Goal: Find specific page/section: Find specific page/section

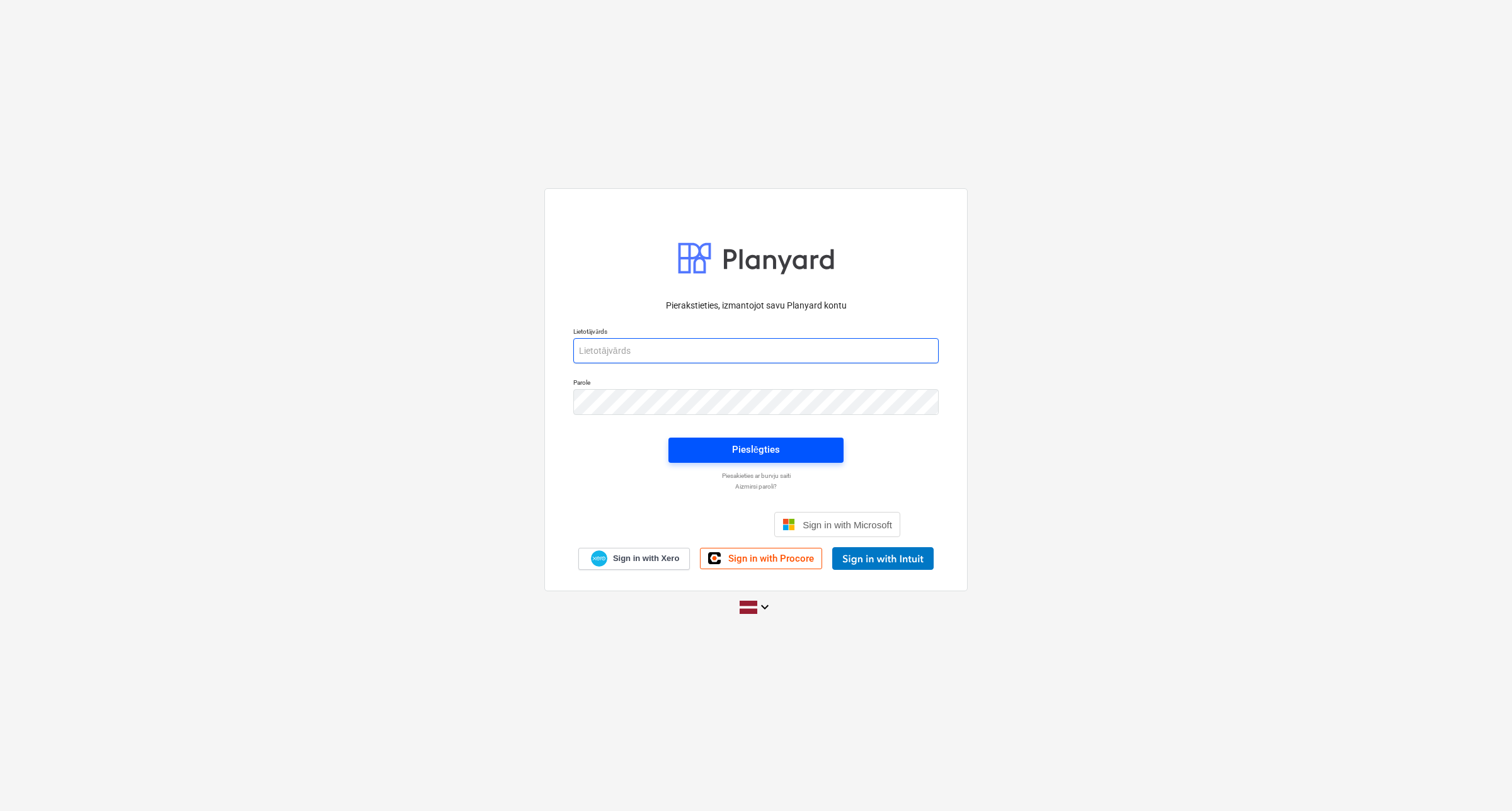
type input "[EMAIL_ADDRESS][DOMAIN_NAME]"
click at [745, 448] on div "Pieslēgties" at bounding box center [755, 450] width 48 height 17
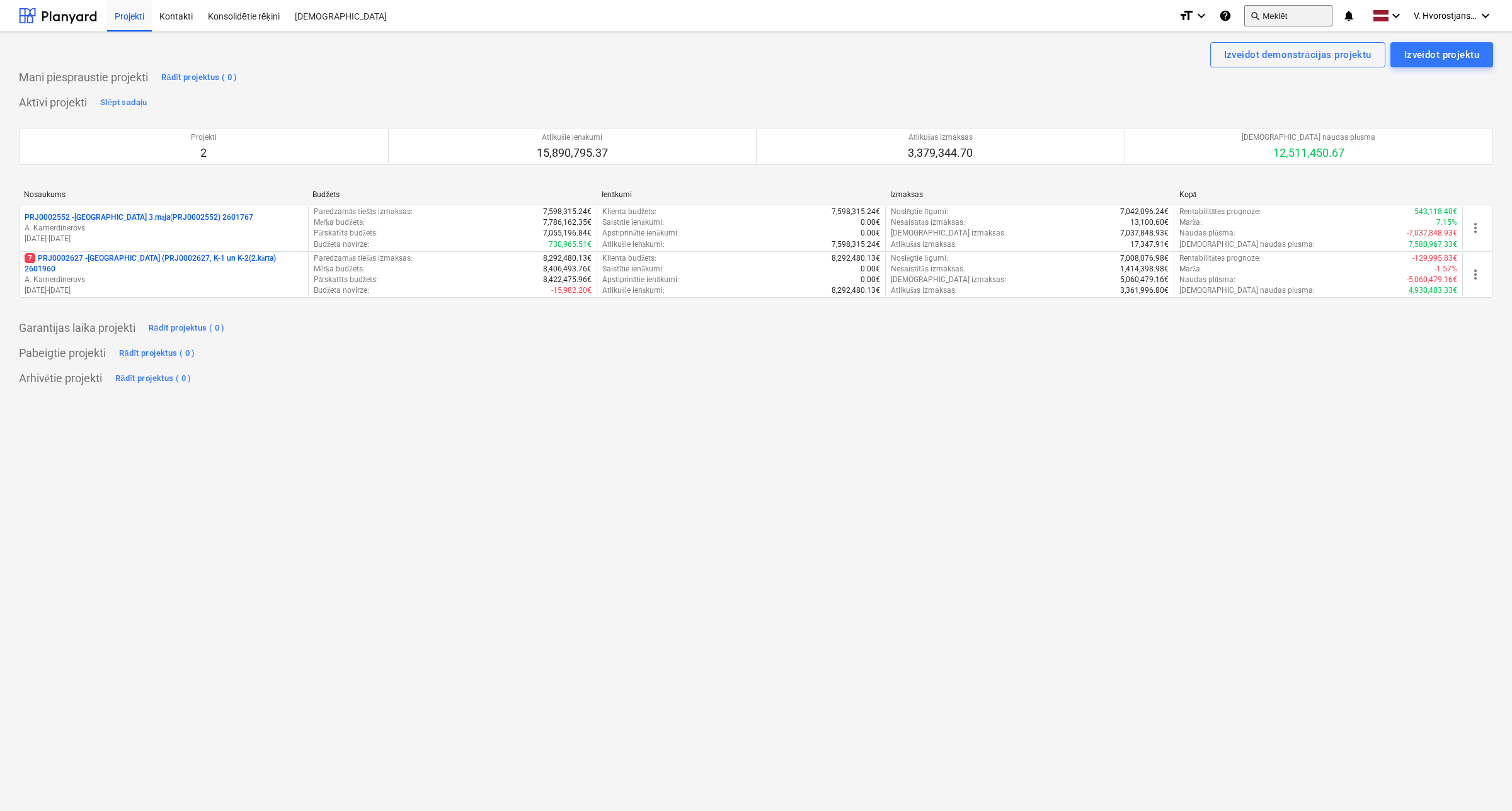
click at [1266, 18] on button "search Meklēt" at bounding box center [1288, 15] width 88 height 21
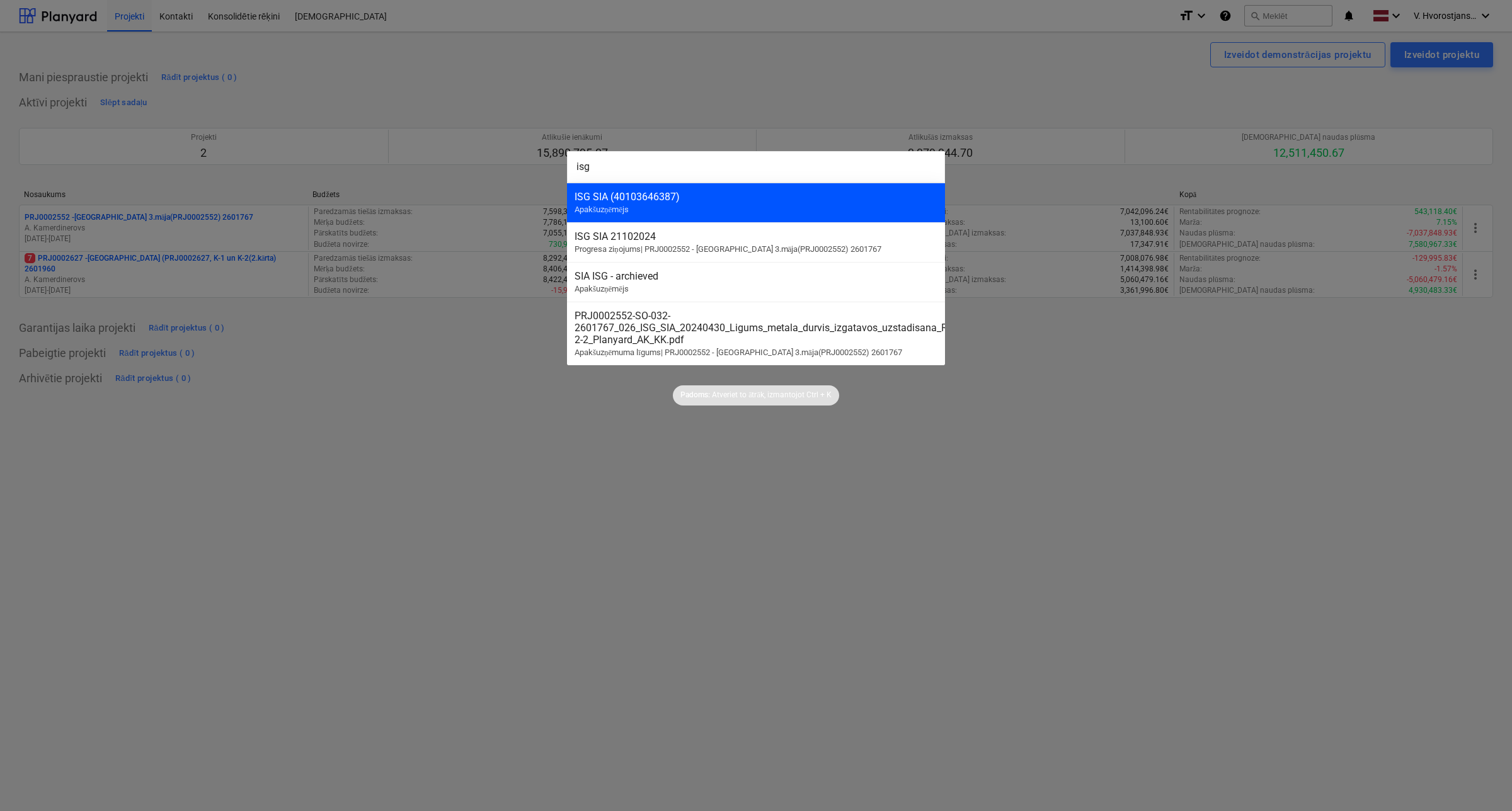
type input "isg"
click at [795, 212] on div "ISG SIA (40103646387) Apakšuzņēmējs" at bounding box center [756, 203] width 378 height 40
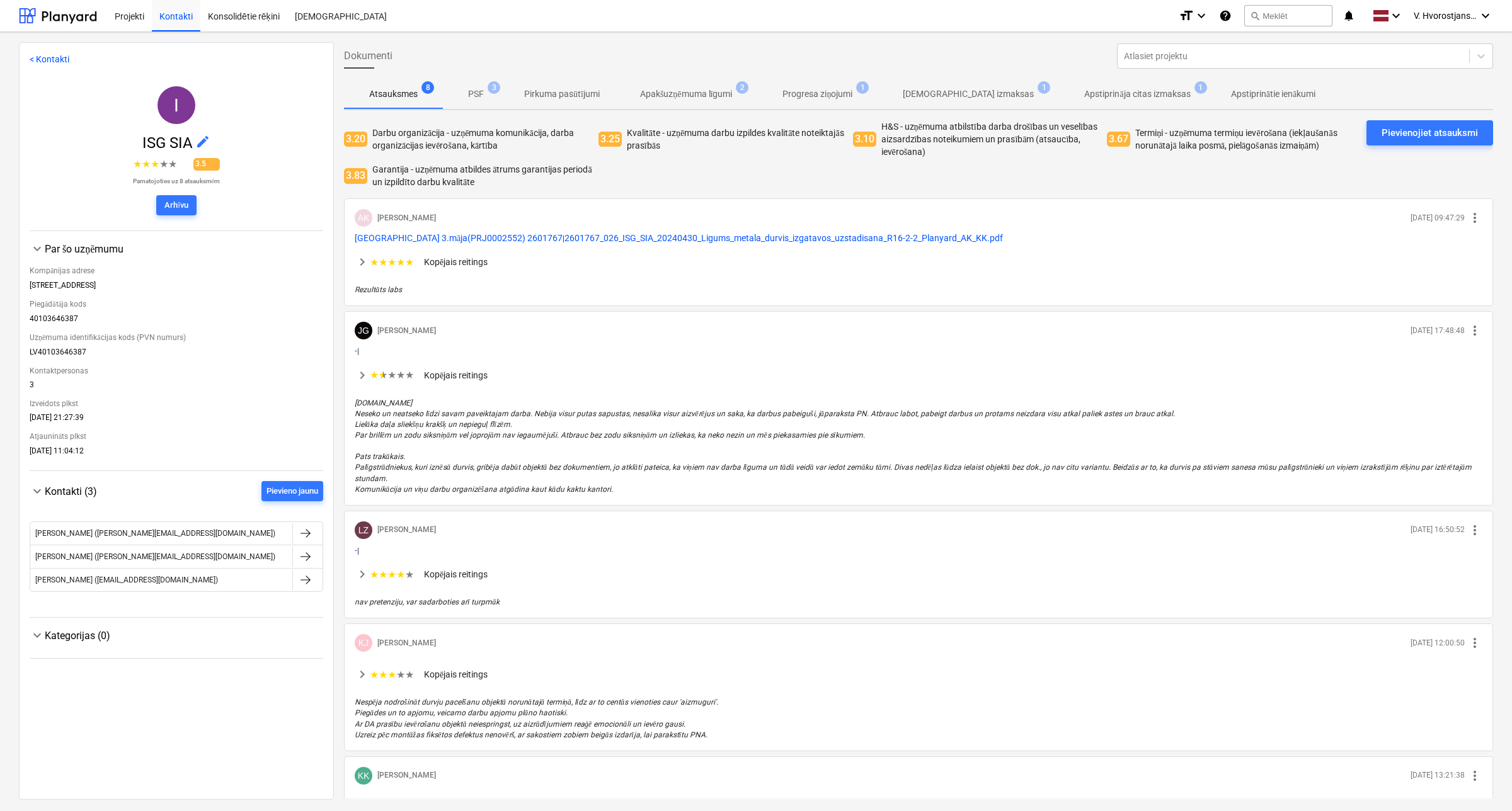
click at [657, 98] on p "Apakšuzņēmuma līgumi" at bounding box center [686, 94] width 92 height 13
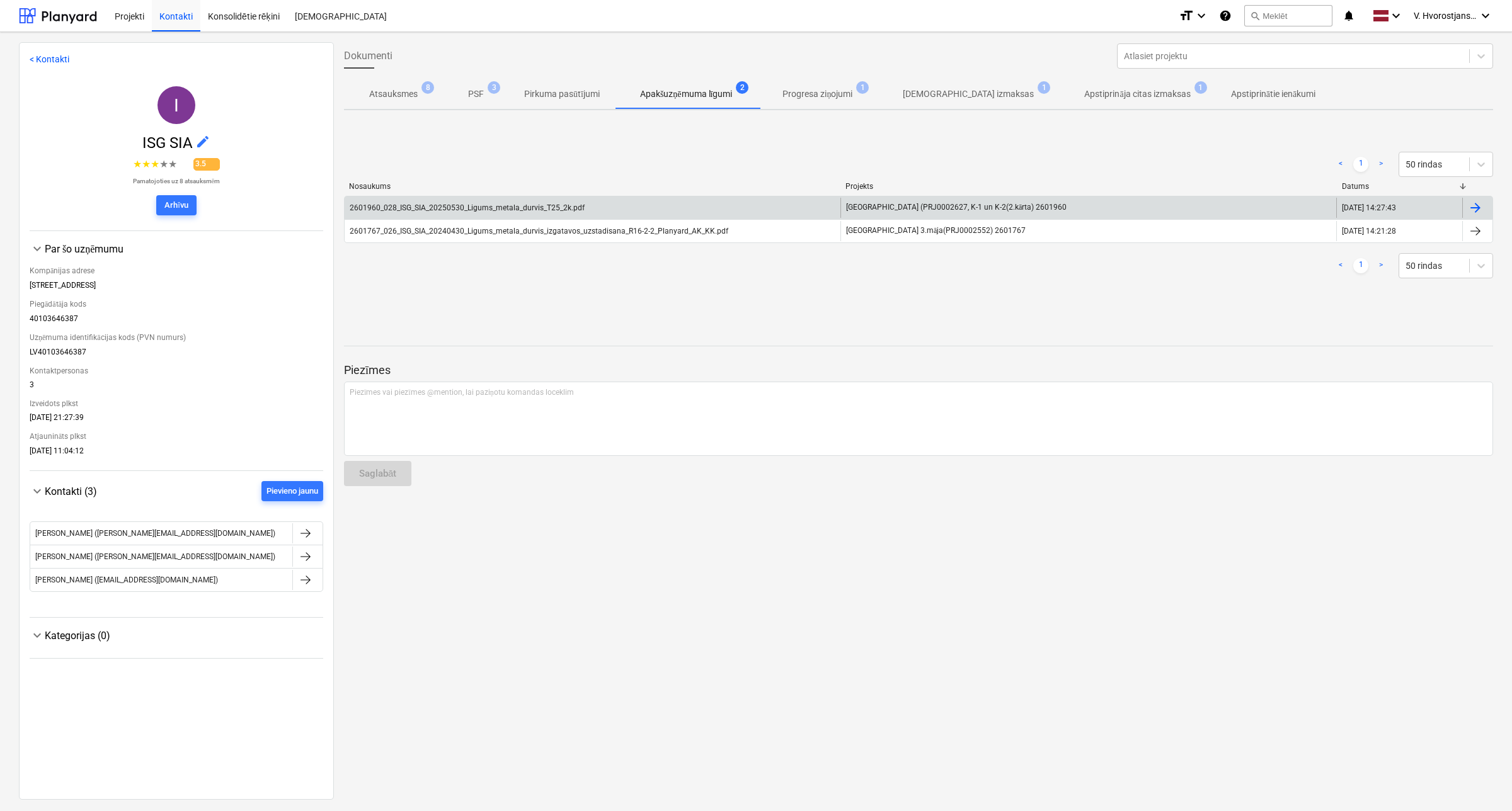
click at [495, 208] on div "2601960_028_ISG_SIA_20250530_Ligums_metala_durvis_T25_2k.pdf" at bounding box center [467, 207] width 235 height 9
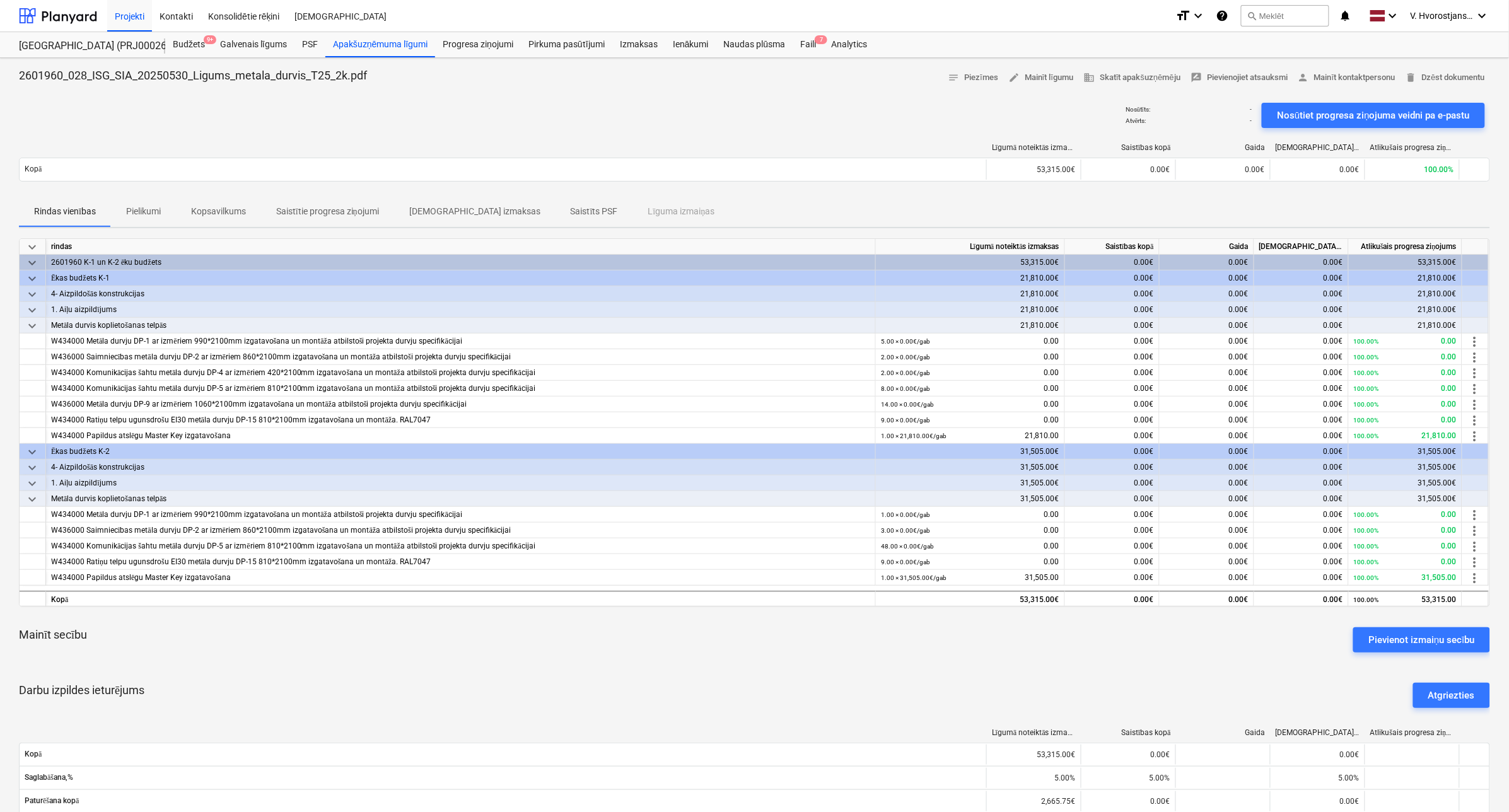
click at [157, 219] on span "Pielikumi" at bounding box center [144, 212] width 65 height 21
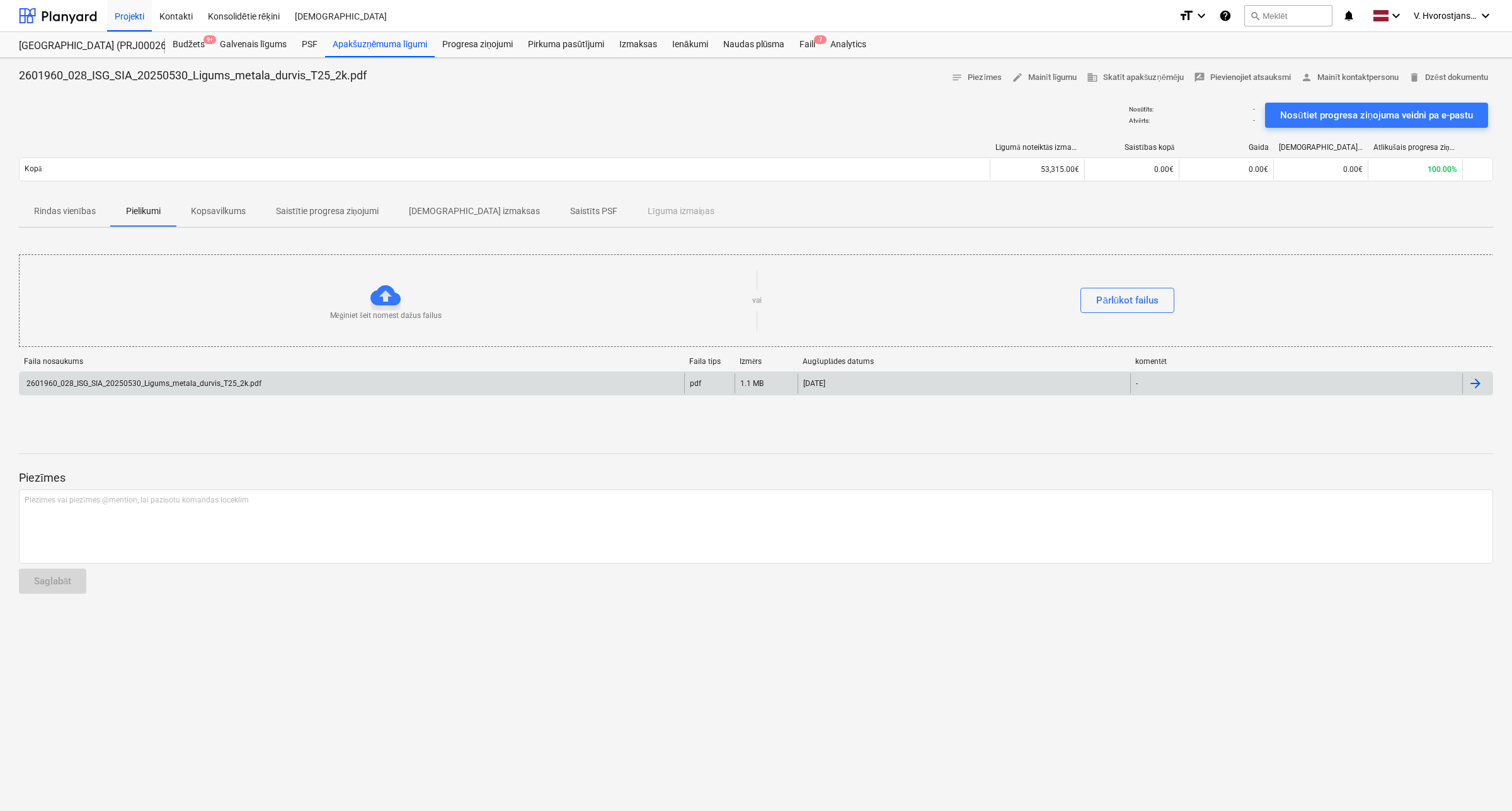
click at [238, 384] on div "2601960_028_ISG_SIA_20250530_Ligums_metala_durvis_T25_2k.pdf" at bounding box center [143, 383] width 237 height 9
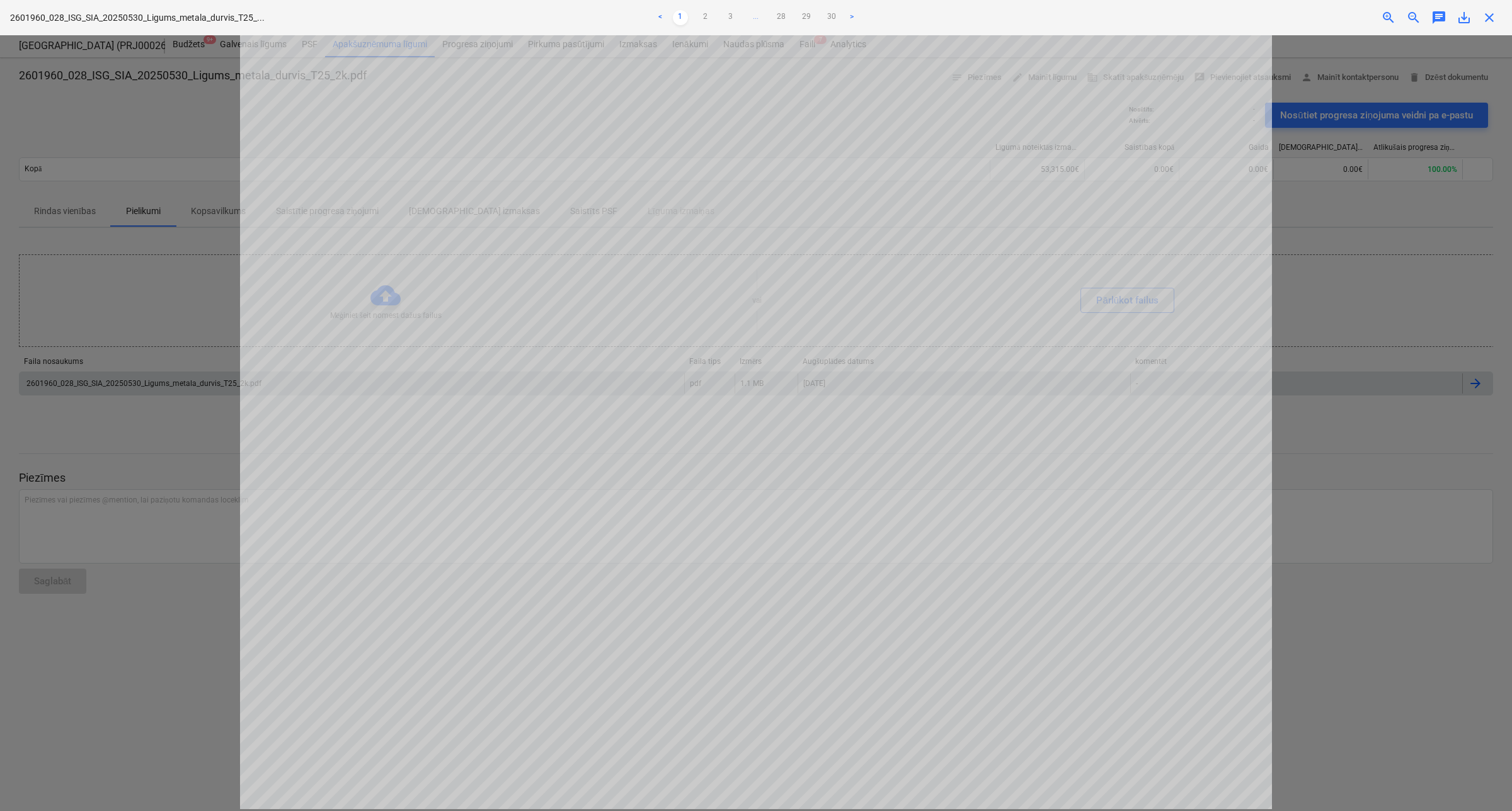
scroll to position [133, 0]
click at [704, 18] on link "2" at bounding box center [706, 18] width 15 height 15
